Goal: Find specific page/section: Find specific page/section

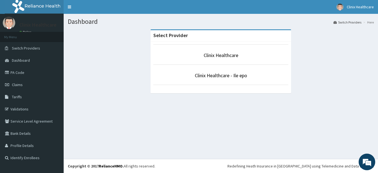
click at [228, 59] on li "Clinix Healthcare" at bounding box center [220, 54] width 135 height 20
click at [219, 56] on link "Clinix Healthcare" at bounding box center [221, 55] width 35 height 6
